Goal: Navigation & Orientation: Find specific page/section

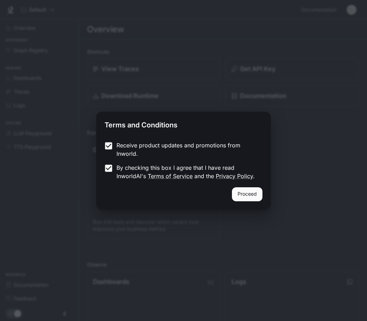
click at [246, 185] on div "Receive product updates and promotions from Inworld. By checking this box I agr…" at bounding box center [183, 162] width 175 height 52
click at [255, 192] on button "Proceed" at bounding box center [247, 195] width 30 height 14
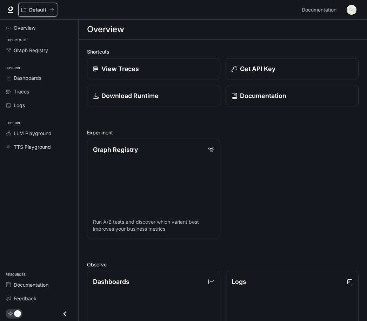
click at [27, 7] on div "Default" at bounding box center [35, 10] width 28 height 6
click at [21, 5] on button "Default" at bounding box center [37, 10] width 39 height 14
click at [200, 70] on div "View Traces" at bounding box center [153, 68] width 121 height 9
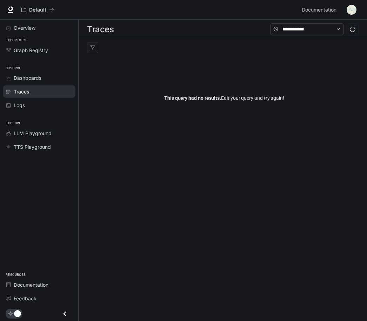
click at [19, 74] on span "Dashboards" at bounding box center [28, 77] width 28 height 7
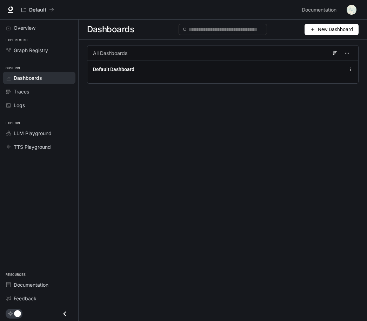
click at [19, 50] on span "Graph Registry" at bounding box center [31, 50] width 34 height 7
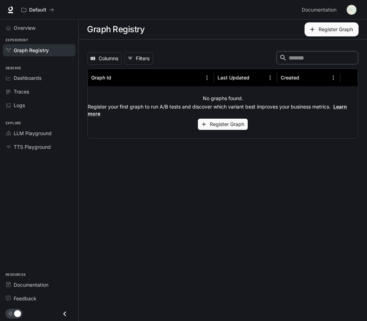
click at [16, 32] on link "Overview" at bounding box center [39, 28] width 73 height 12
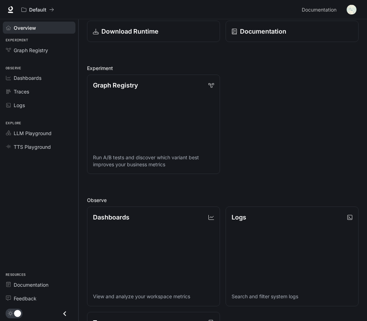
scroll to position [52, 0]
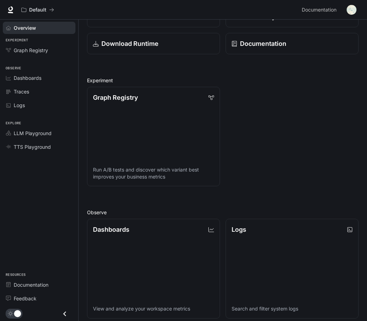
click at [16, 134] on span "LLM Playground" at bounding box center [33, 133] width 38 height 7
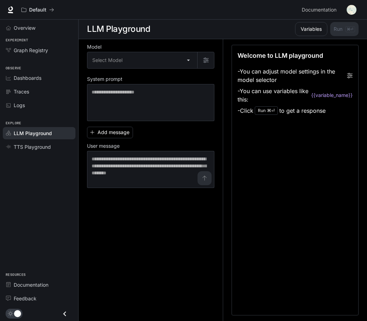
scroll to position [0, 0]
click at [23, 148] on span "TTS Playground" at bounding box center [32, 146] width 37 height 7
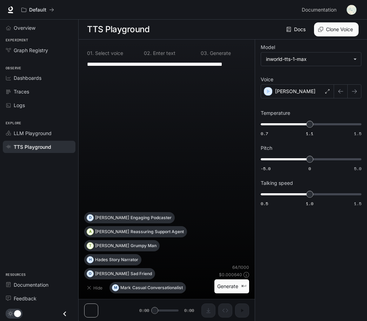
click at [11, 96] on link "Traces" at bounding box center [39, 92] width 73 height 12
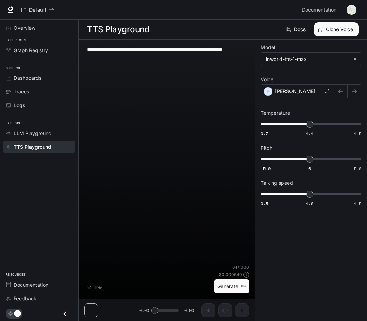
scroll to position [22, 0]
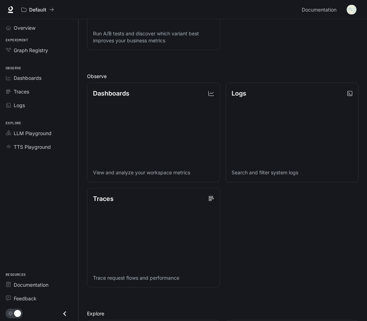
scroll to position [189, 0]
click at [192, 141] on link "Dashboards View and analyze your workspace metrics" at bounding box center [153, 133] width 133 height 100
